Goal: Information Seeking & Learning: Learn about a topic

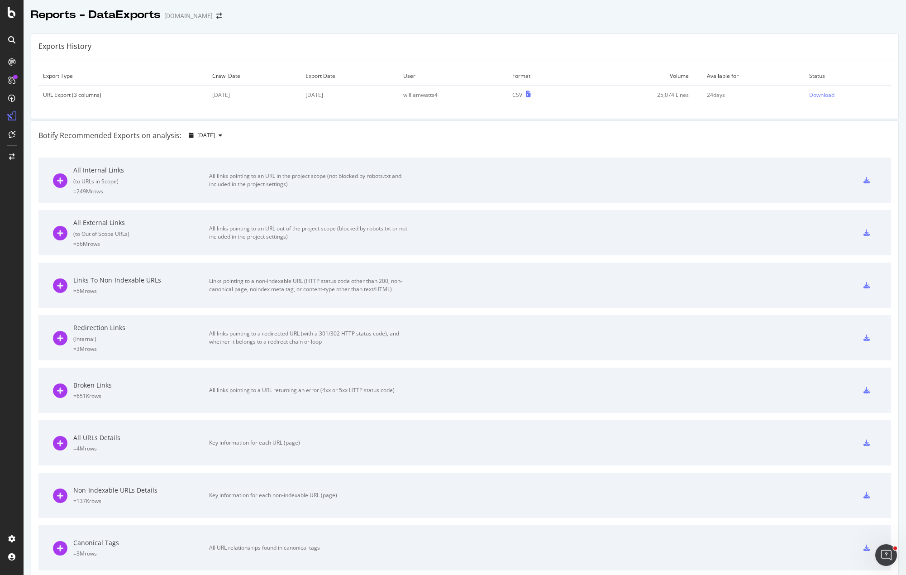
click at [402, 127] on div "Botify Recommended Exports on analysis: [DATE]" at bounding box center [464, 135] width 867 height 29
click at [216, 17] on icon "arrow-right-arrow-left" at bounding box center [218, 16] width 5 height 6
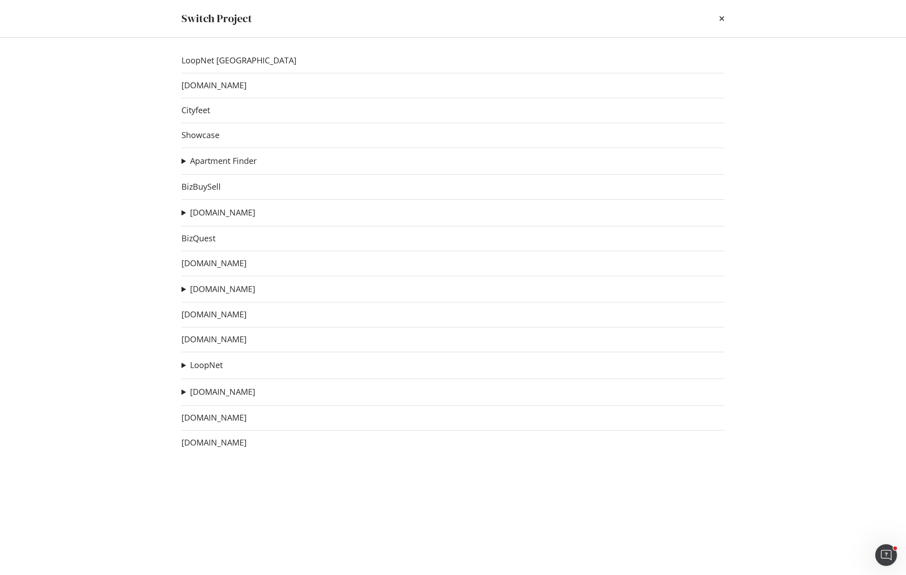
click at [185, 211] on summary "[DOMAIN_NAME]" at bounding box center [218, 213] width 74 height 12
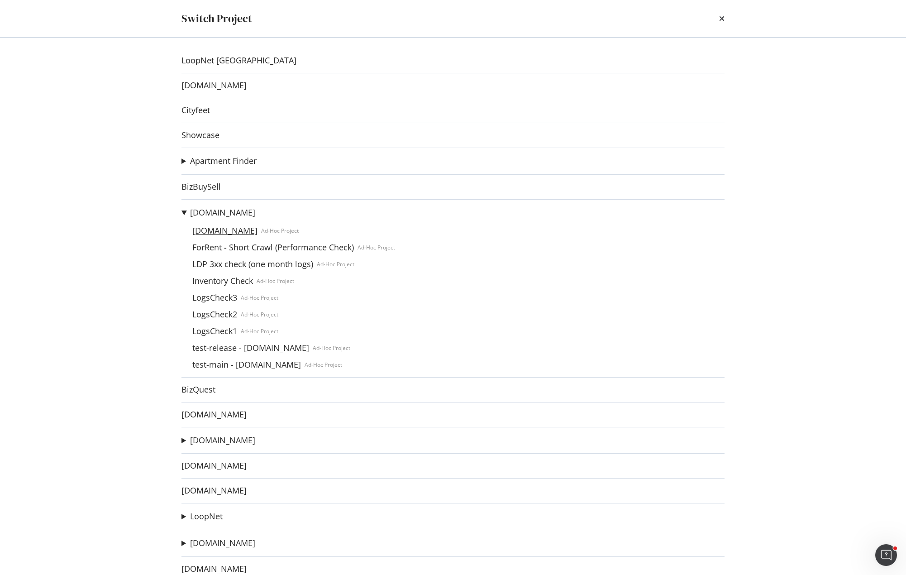
click at [251, 230] on link "[DOMAIN_NAME]" at bounding box center [225, 231] width 72 height 10
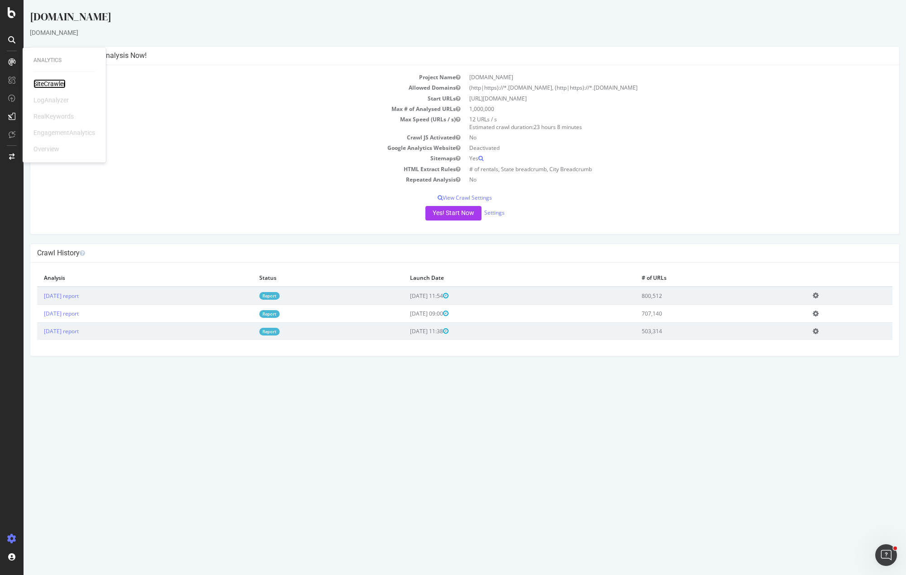
click at [44, 85] on div "SiteCrawler" at bounding box center [49, 83] width 32 height 9
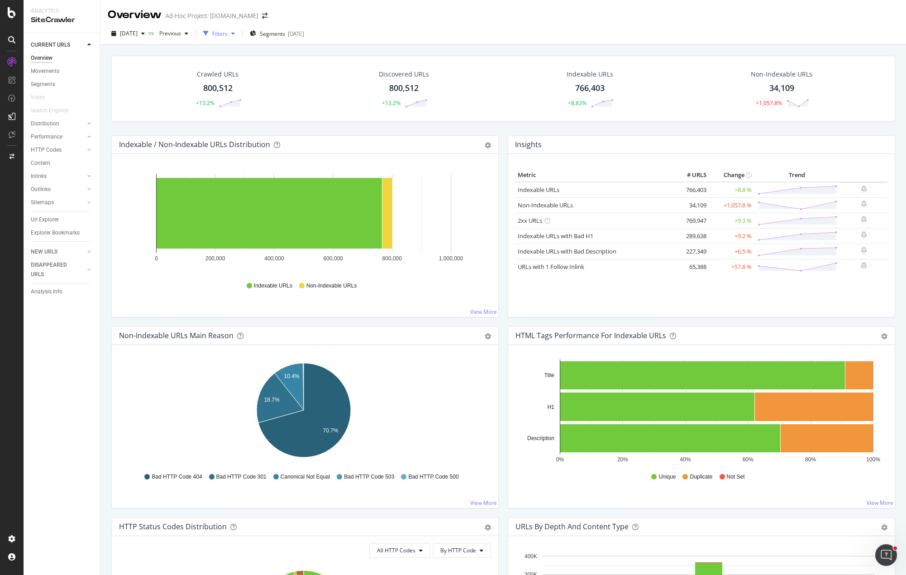
click at [228, 35] on div "Filters" at bounding box center [219, 34] width 15 height 8
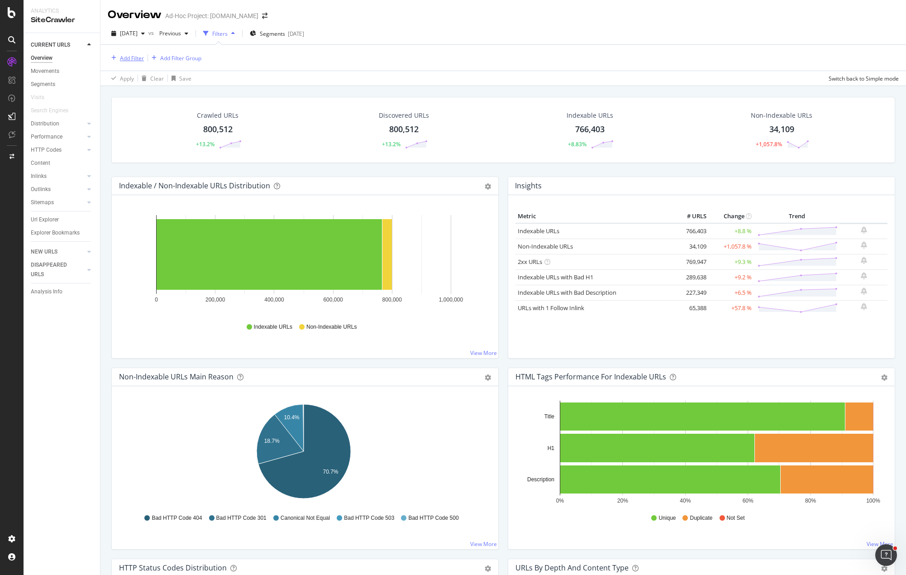
click at [135, 58] on div "Add Filter" at bounding box center [132, 58] width 24 height 8
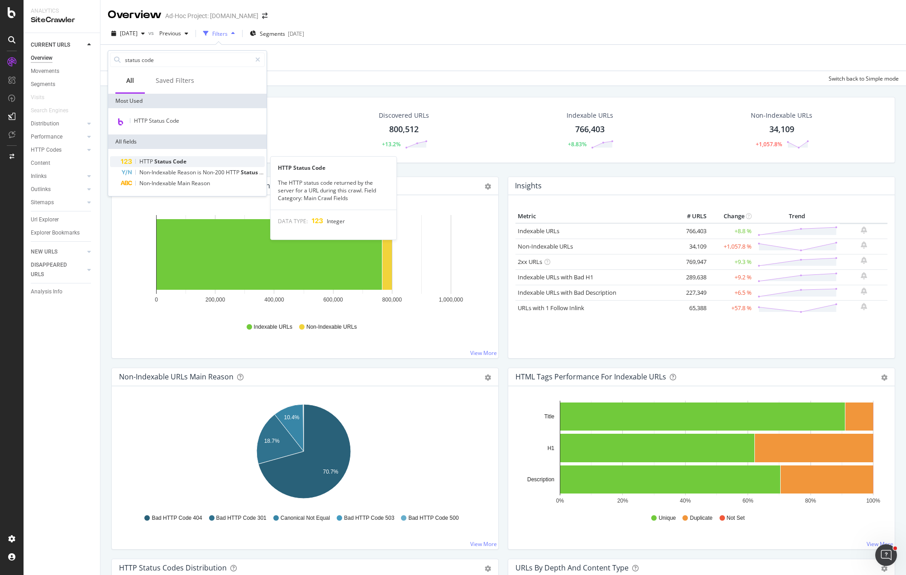
type input "status code"
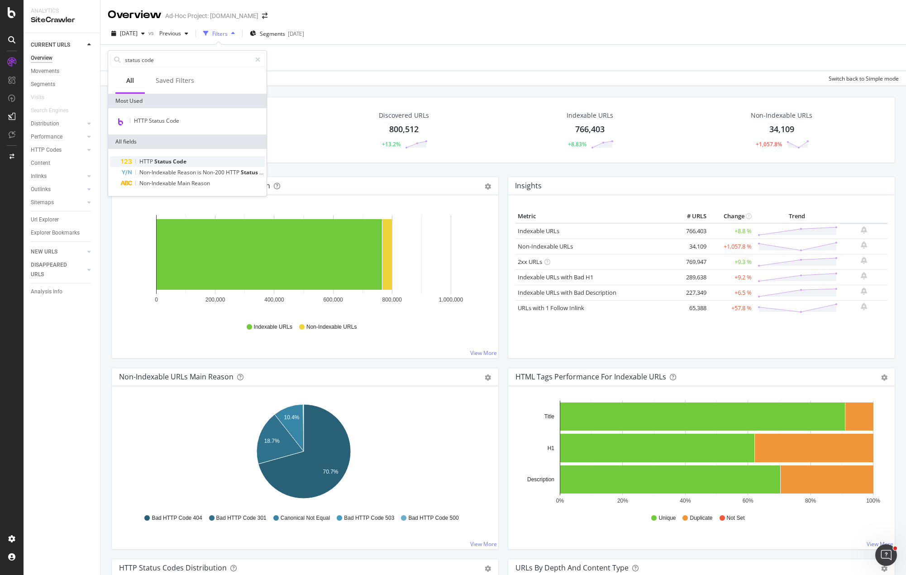
click at [173, 162] on span "Code" at bounding box center [180, 162] width 14 height 8
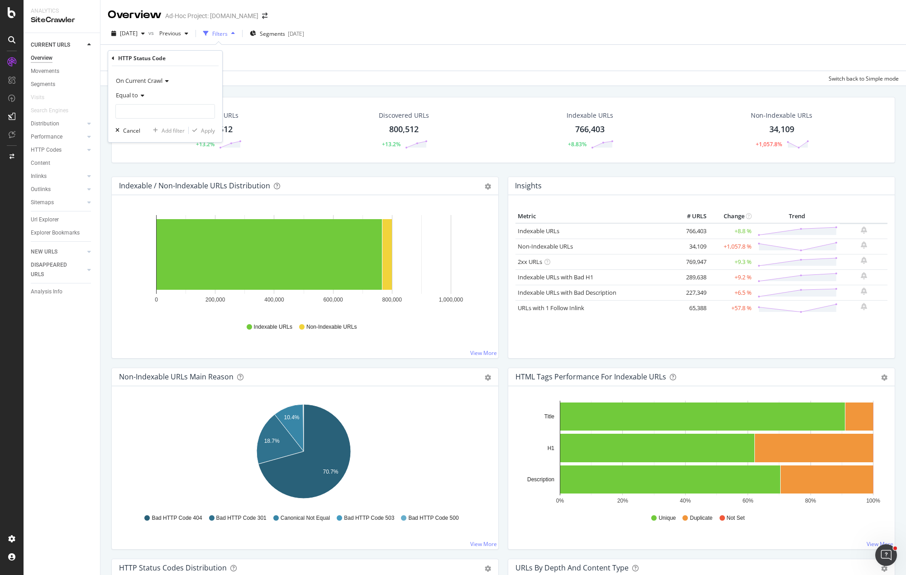
click at [139, 97] on icon at bounding box center [141, 95] width 6 height 5
click at [168, 92] on div "Equal to" at bounding box center [165, 95] width 100 height 14
click at [162, 82] on span "On Current Crawl" at bounding box center [139, 80] width 47 height 8
click at [157, 124] on span "Diff Between Crawls" at bounding box center [145, 123] width 51 height 8
click at [138, 96] on span "Equal to" at bounding box center [127, 95] width 22 height 8
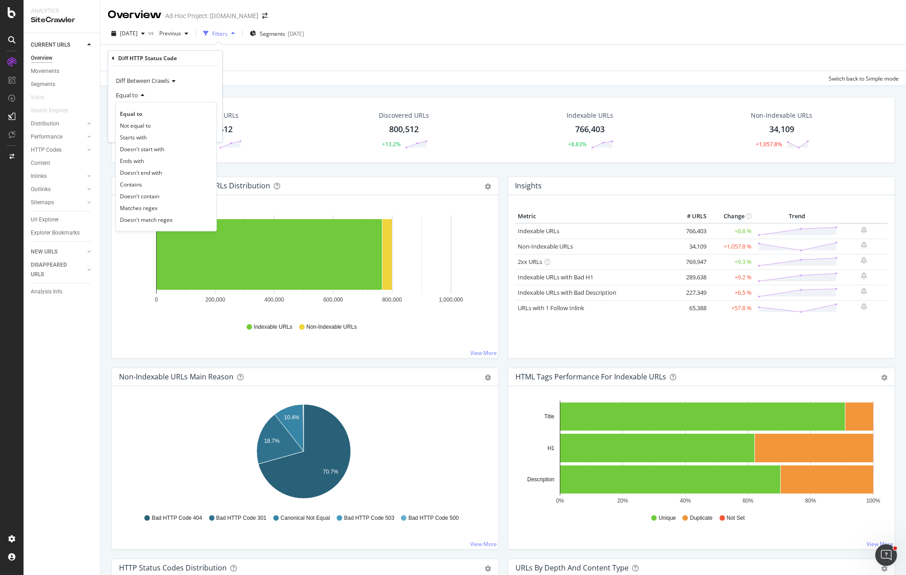
click at [172, 93] on div "Equal to" at bounding box center [165, 95] width 100 height 14
click at [159, 115] on input "text" at bounding box center [165, 111] width 99 height 14
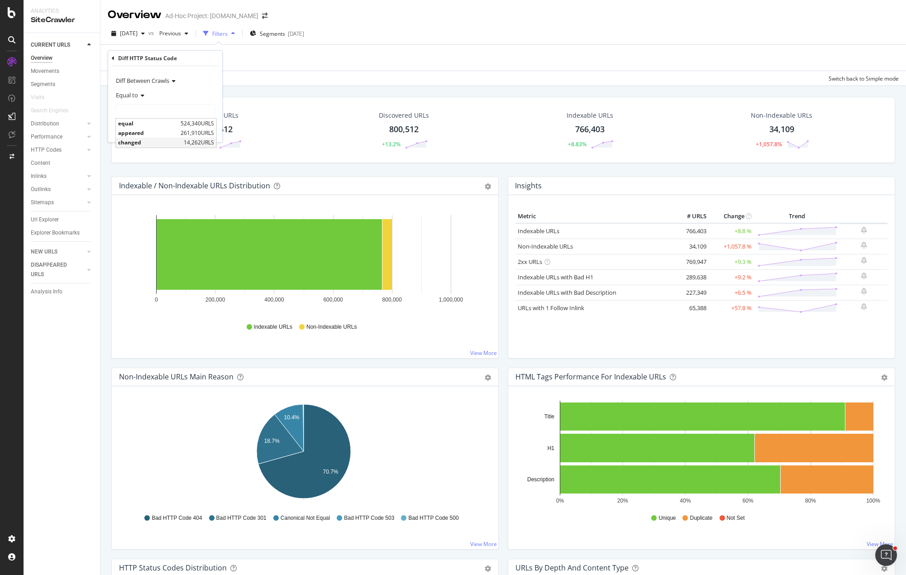
click at [147, 143] on span "changed" at bounding box center [149, 142] width 63 height 8
type input "changed"
click at [205, 131] on div "Apply" at bounding box center [208, 131] width 14 height 8
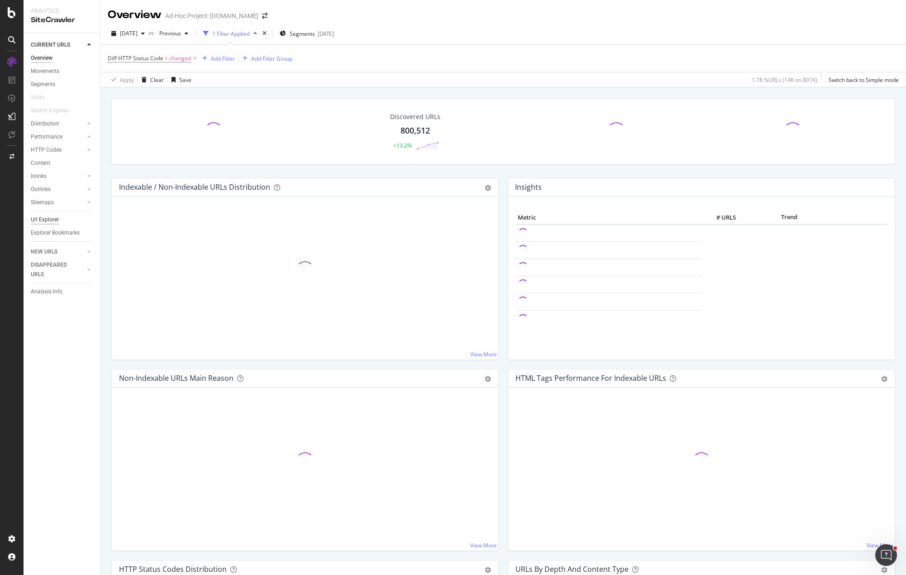
click at [51, 219] on div "Url Explorer" at bounding box center [45, 220] width 28 height 10
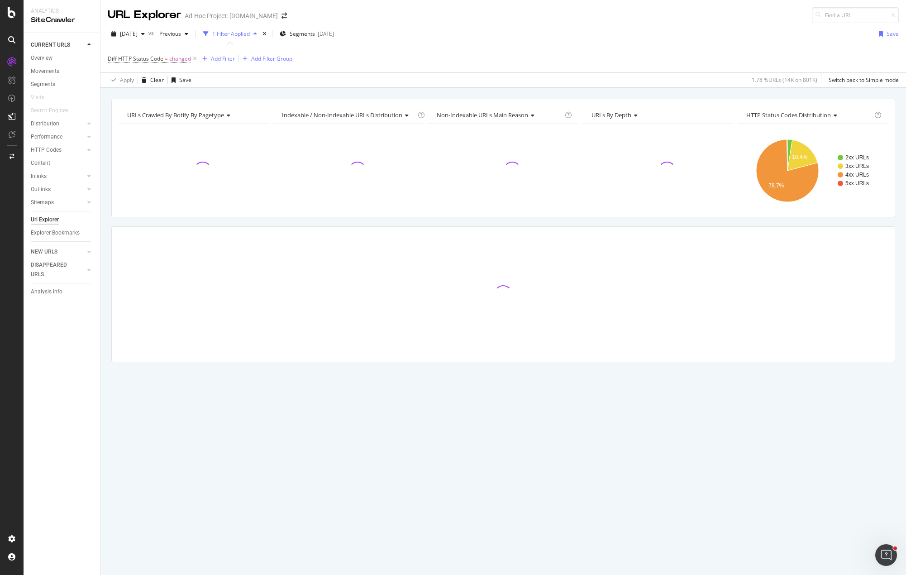
click at [321, 220] on div "URLs Crawled By Botify By pagetype Chart (by Value) Table Expand Export as CSV …" at bounding box center [503, 246] width 806 height 295
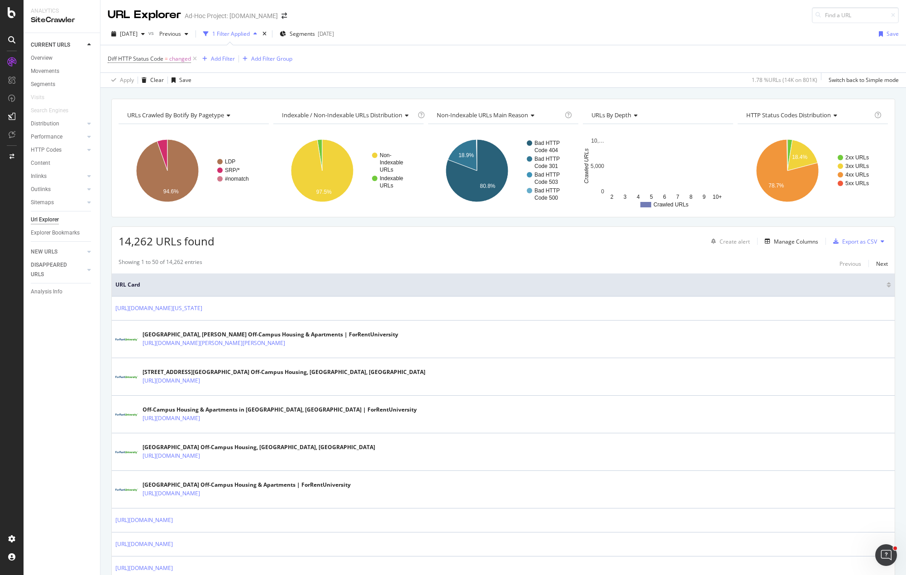
click at [316, 246] on div "14,262 URLs found Create alert Manage Columns Export as CSV" at bounding box center [503, 238] width 783 height 22
click at [782, 242] on div "Manage Columns" at bounding box center [796, 242] width 44 height 8
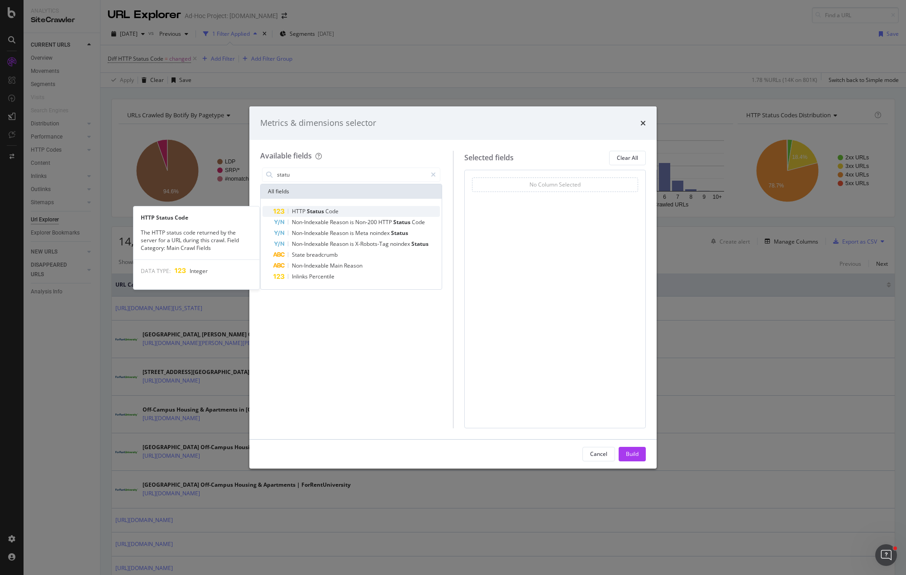
type input "statu"
click at [309, 210] on span "Status" at bounding box center [316, 211] width 19 height 8
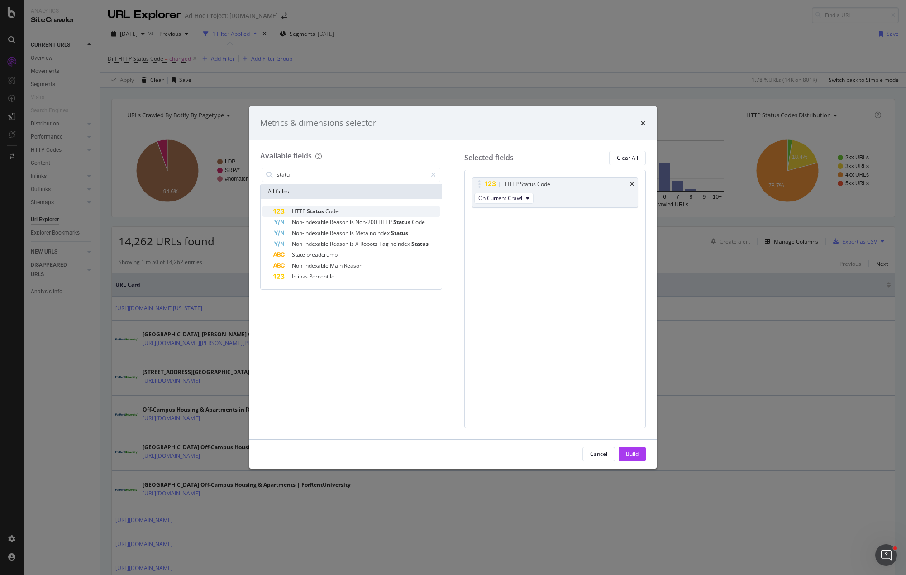
click at [319, 210] on span "Status" at bounding box center [316, 211] width 19 height 8
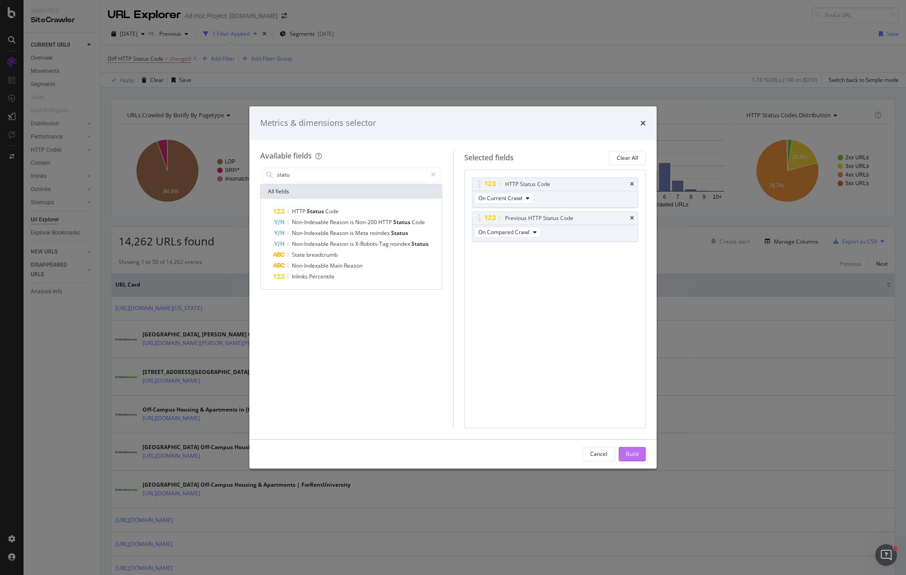
click at [632, 449] on div "Build" at bounding box center [632, 454] width 13 height 14
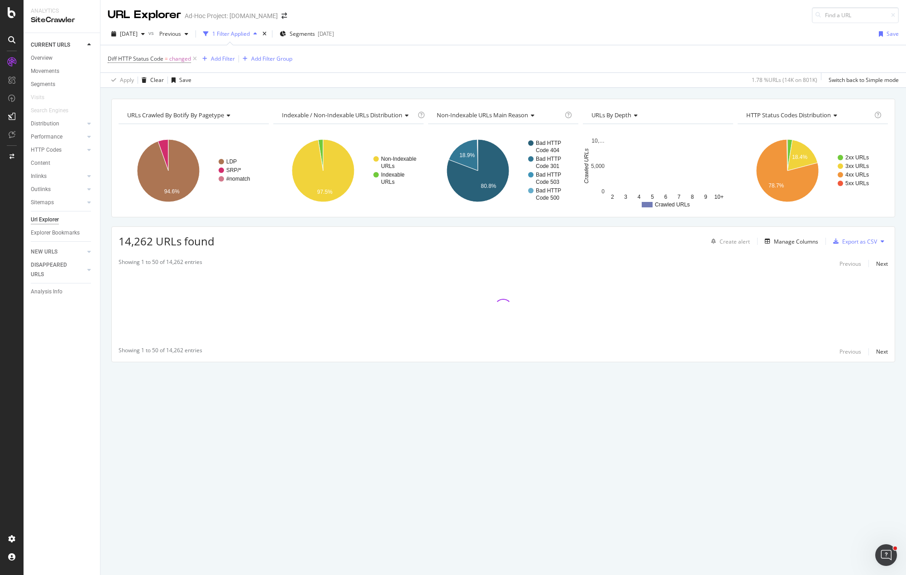
click at [265, 222] on div "URLs Crawled By Botify By pagetype Chart (by Value) Table Expand Export as CSV …" at bounding box center [503, 246] width 806 height 295
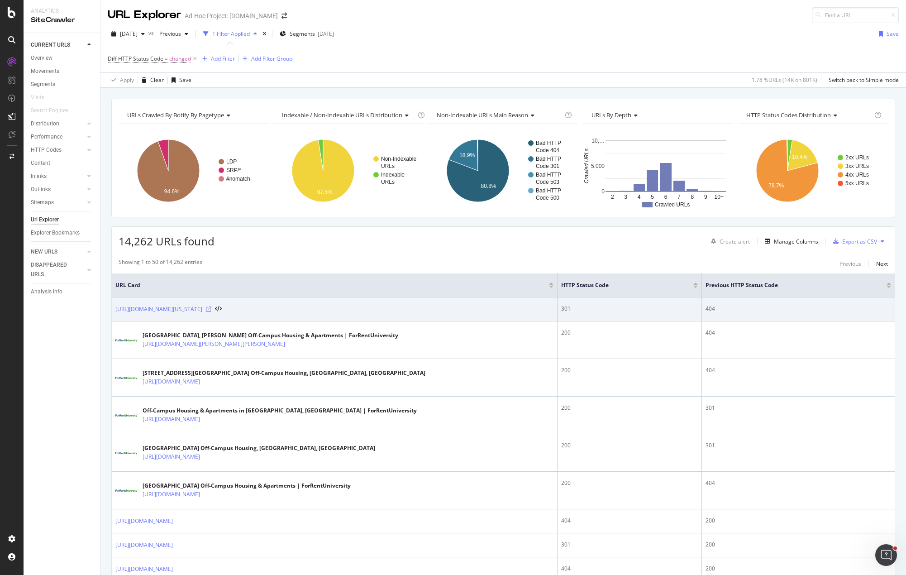
click at [211, 309] on icon at bounding box center [208, 308] width 5 height 5
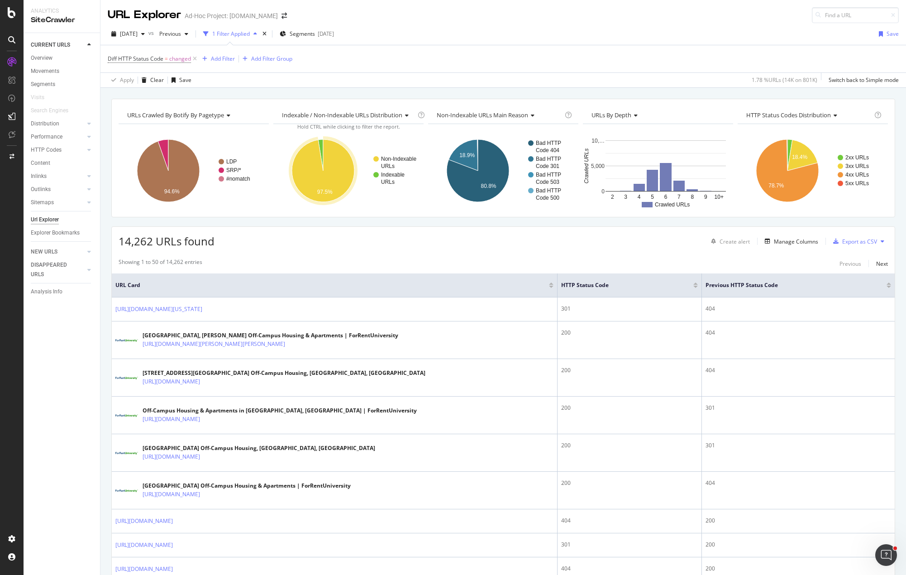
click at [449, 245] on div "14,262 URLs found Create alert Manage Columns Export as CSV" at bounding box center [503, 238] width 783 height 22
click at [165, 147] on icon "A chart." at bounding box center [163, 154] width 10 height 31
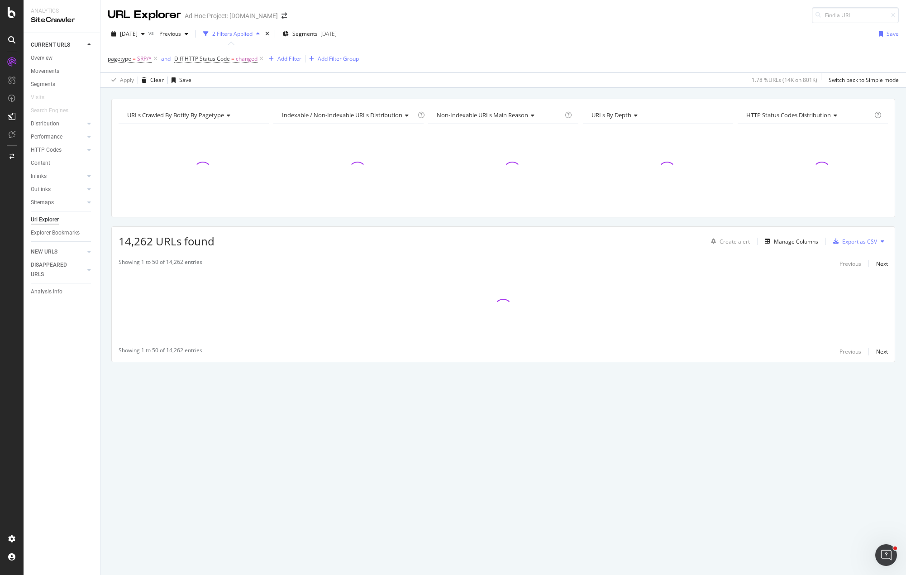
click at [337, 221] on div "URLs Crawled By Botify By pagetype Chart (by Value) Table Expand Export as CSV …" at bounding box center [503, 246] width 806 height 295
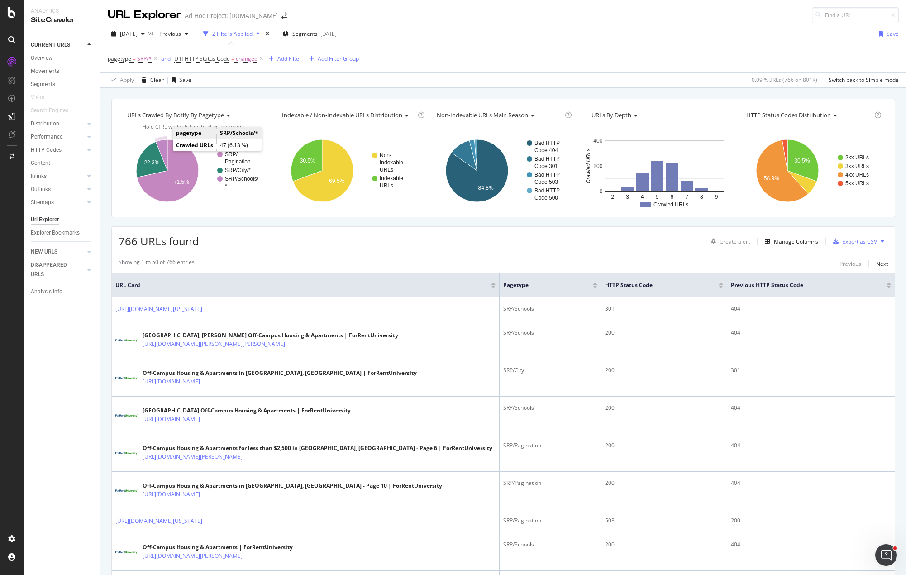
click at [161, 147] on icon "A chart." at bounding box center [162, 154] width 12 height 31
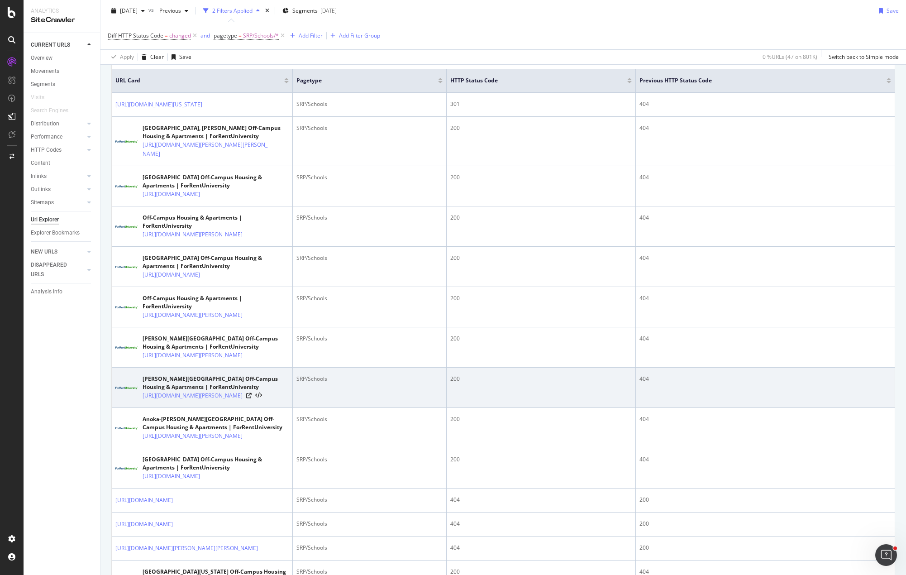
scroll to position [45, 0]
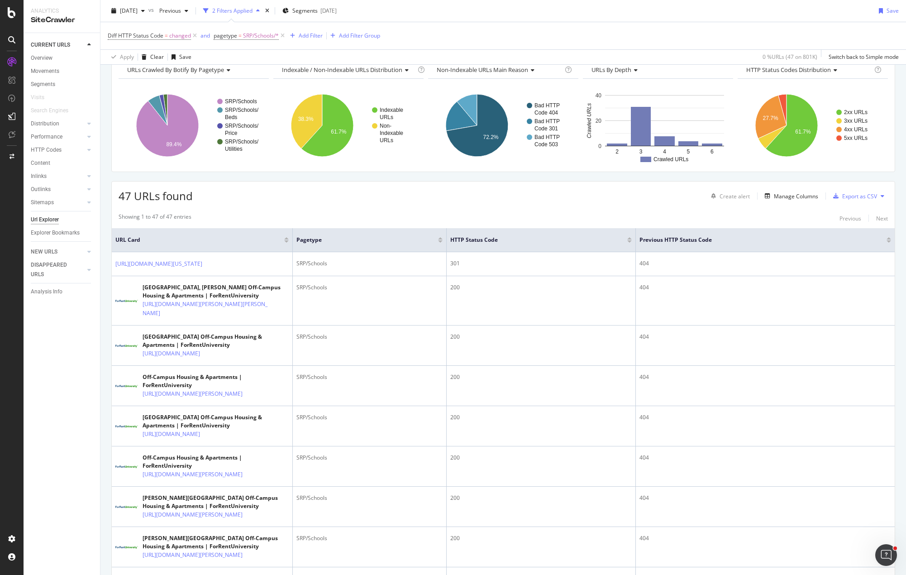
click at [302, 196] on div "47 URLs found Create alert Manage Columns Export as CSV" at bounding box center [503, 192] width 783 height 22
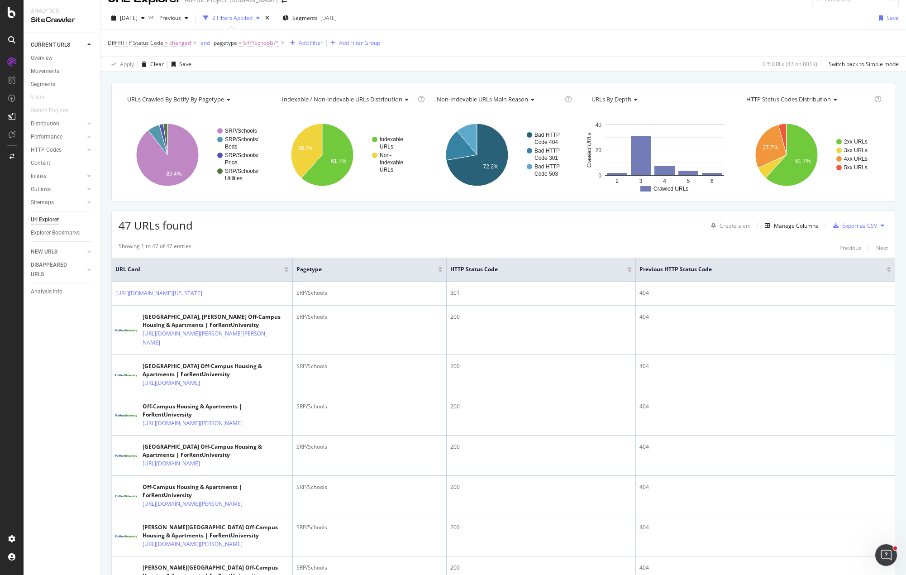
scroll to position [0, 0]
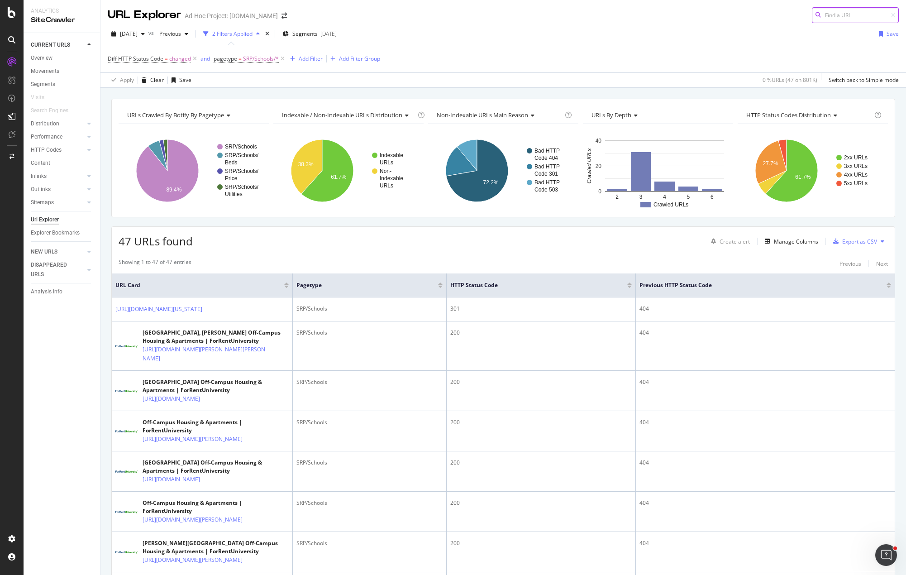
click at [831, 10] on input at bounding box center [855, 15] width 87 height 16
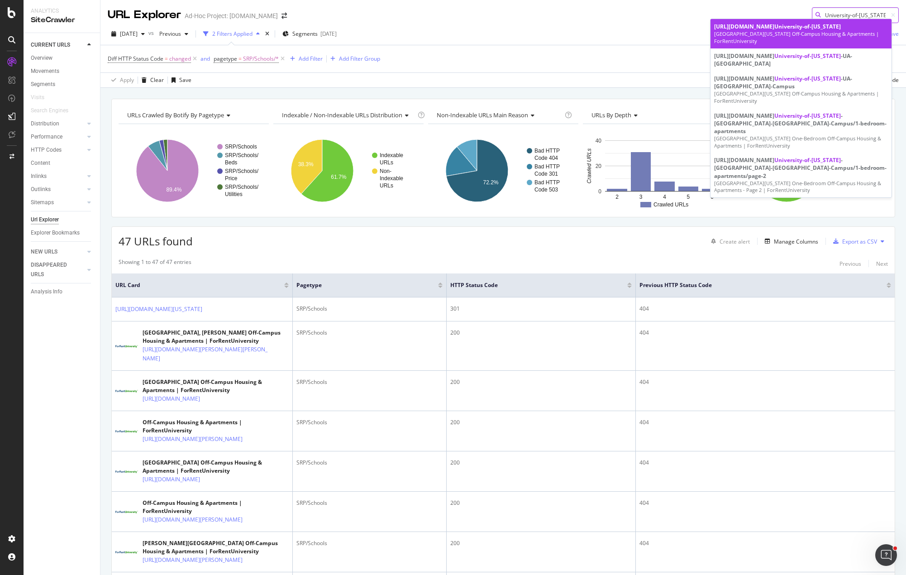
type input "University-of-[US_STATE]"
click at [794, 36] on div "[GEOGRAPHIC_DATA][US_STATE] Off-Campus Housing & Apartments | ForRentUniversity" at bounding box center [801, 37] width 174 height 14
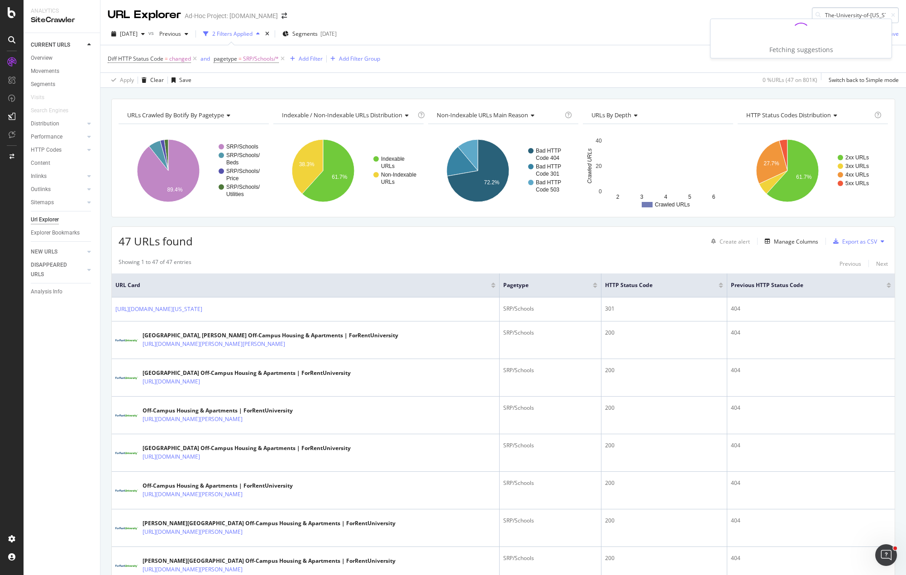
scroll to position [0, 2]
type input "The-University-of-[US_STATE]"
click at [455, 28] on div "[DATE] vs Previous 2 Filters Applied Segments [DATE] Save" at bounding box center [503, 36] width 806 height 18
click at [516, 33] on div "[DATE] vs Previous 2 Filters Applied Segments [DATE] Save" at bounding box center [503, 36] width 806 height 18
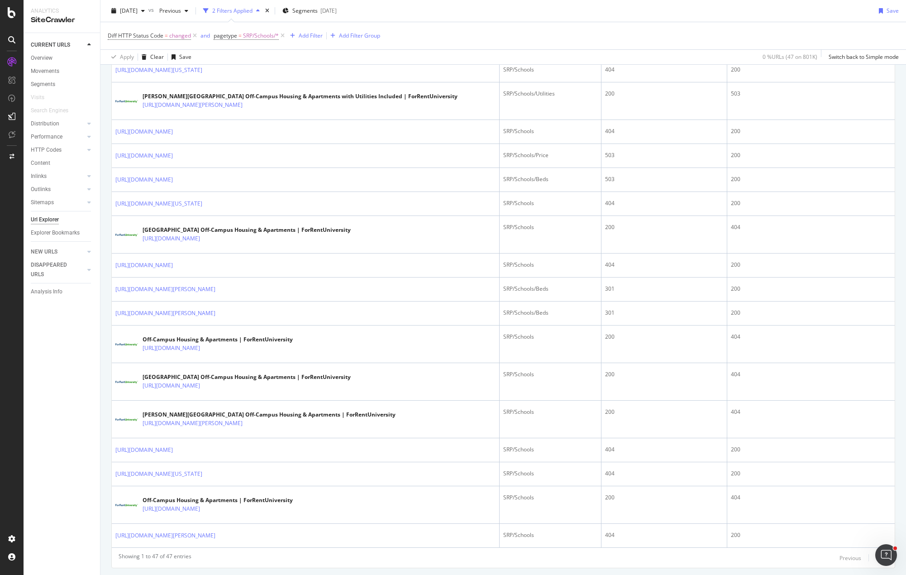
scroll to position [1314, 0]
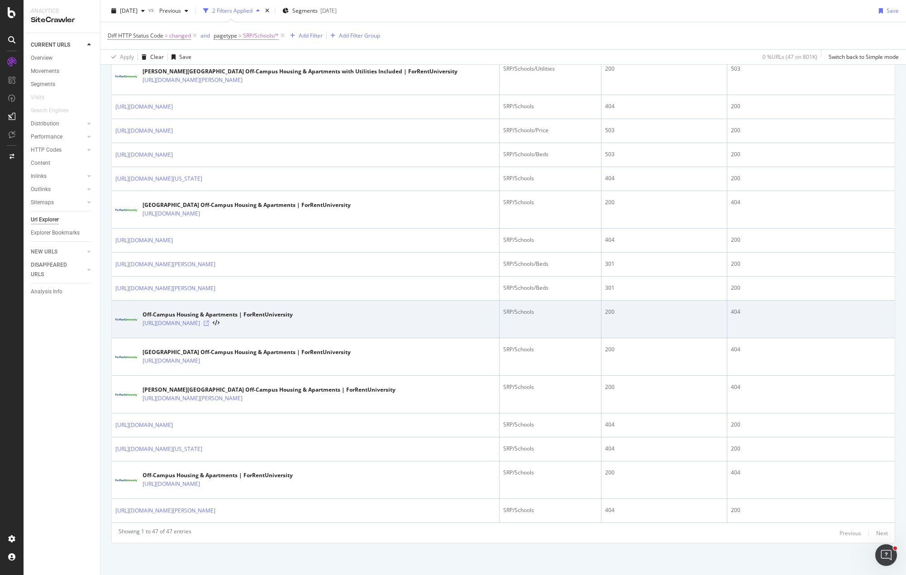
click at [209, 323] on icon at bounding box center [206, 322] width 5 height 5
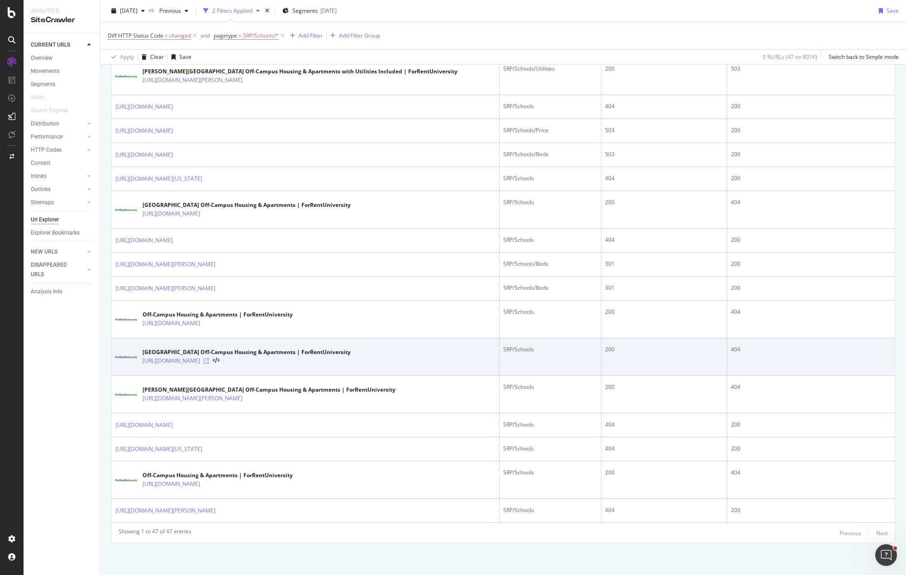
click at [209, 362] on icon at bounding box center [206, 360] width 5 height 5
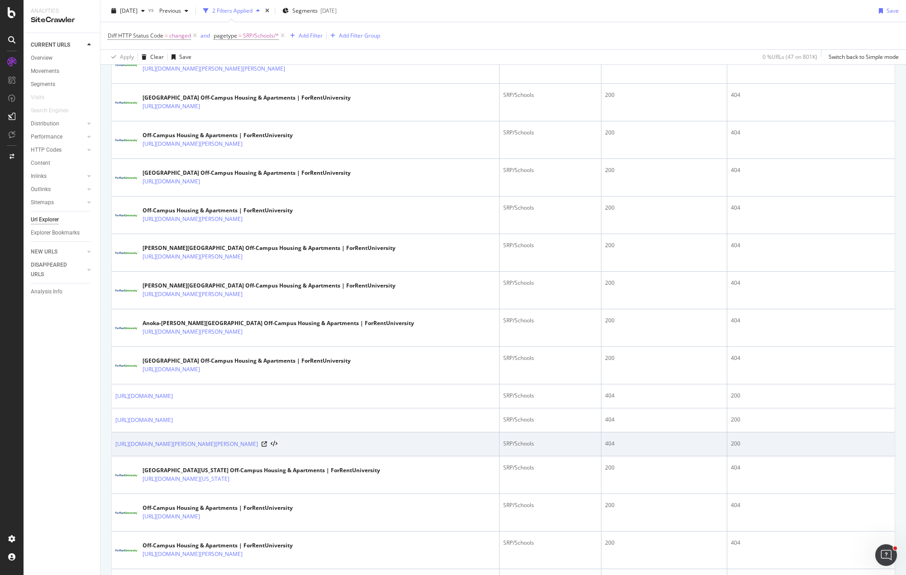
scroll to position [0, 0]
